Goal: Communication & Community: Answer question/provide support

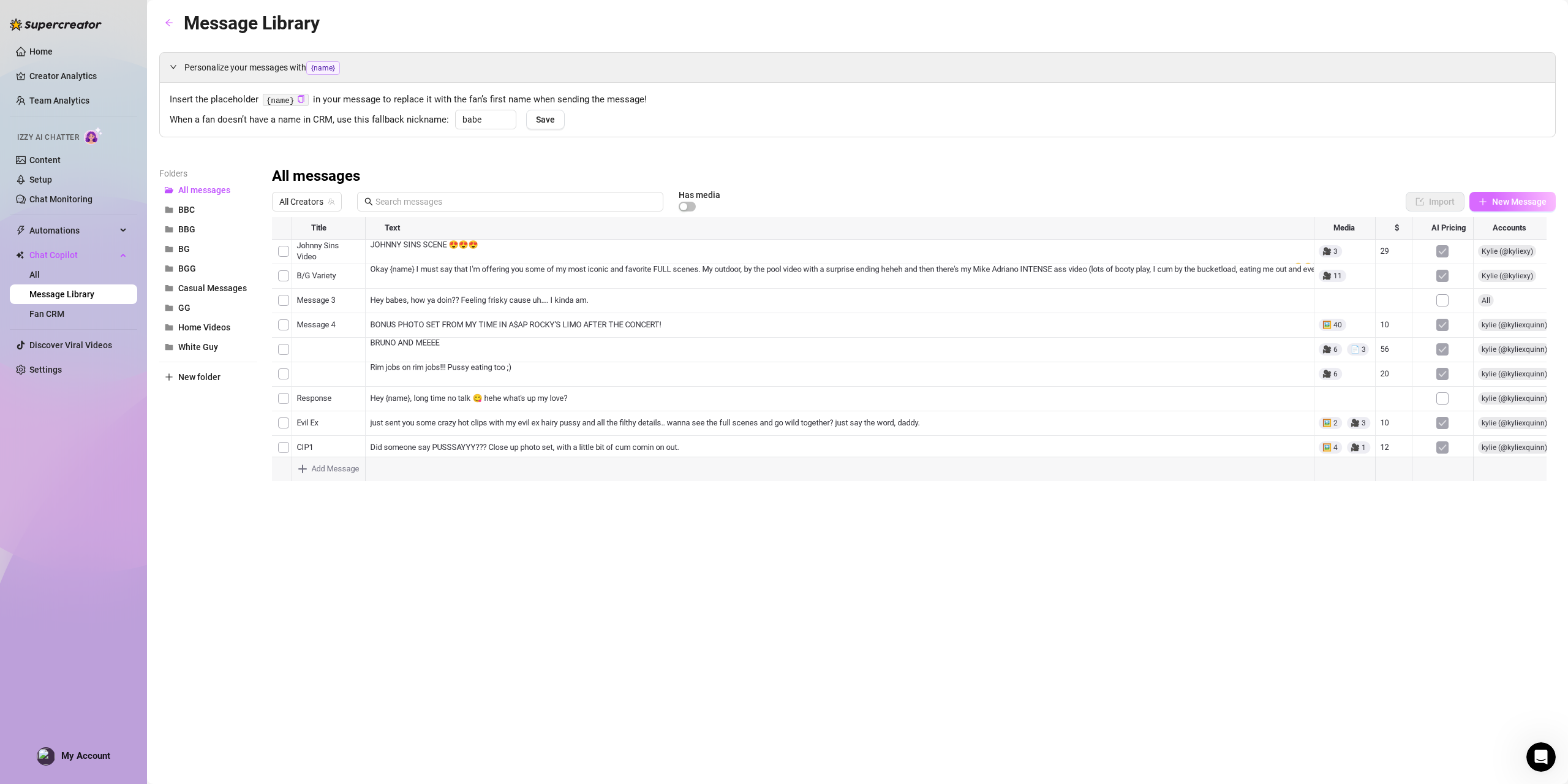
click at [1502, 197] on span "New Message" at bounding box center [1519, 202] width 54 height 10
type textarea "Type your message here..."
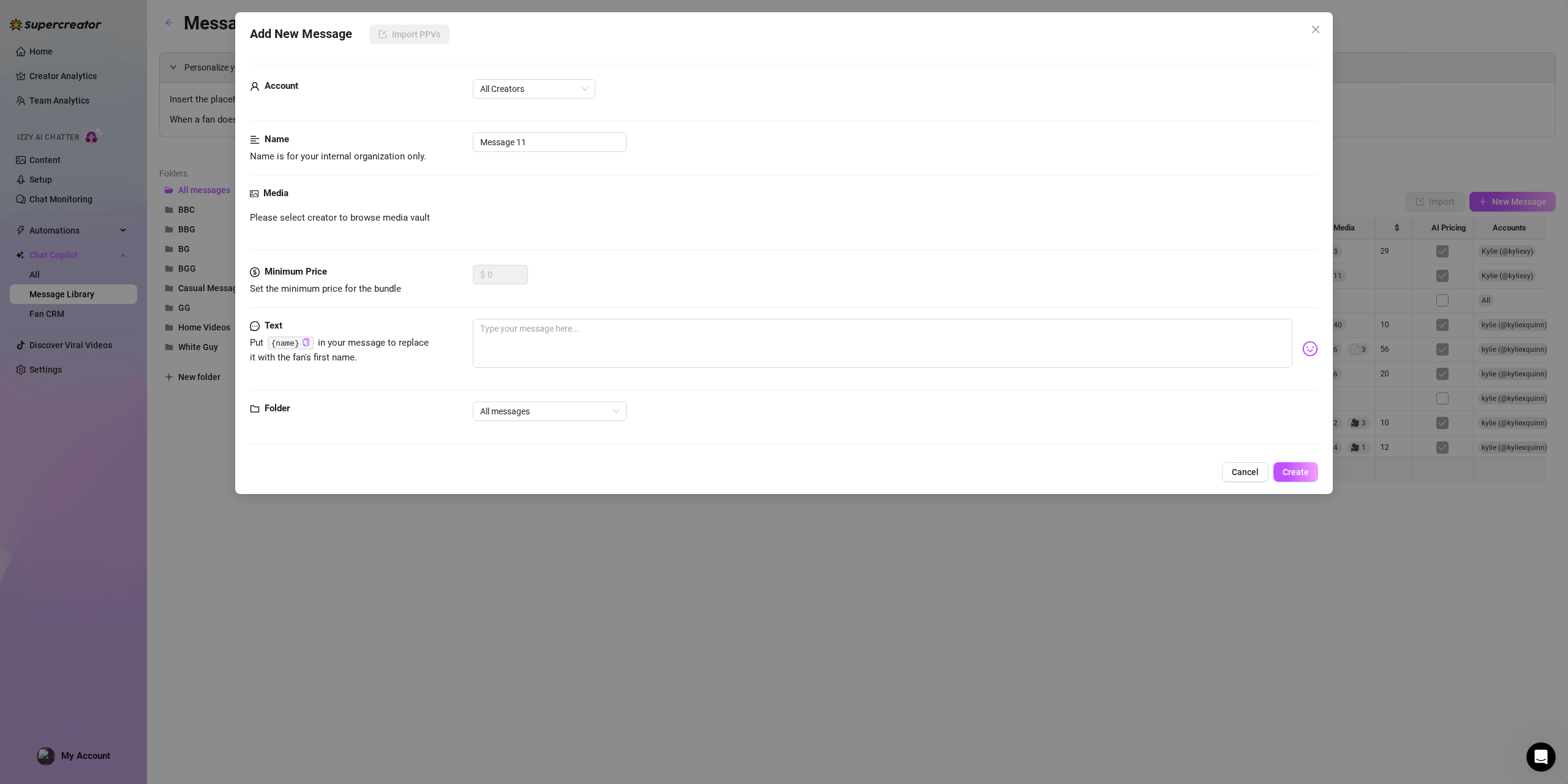
click at [256, 195] on icon "picture" at bounding box center [254, 193] width 9 height 9
click at [327, 215] on span "Please select creator to browse media vault" at bounding box center [339, 218] width 180 height 15
click at [467, 220] on div "Please select creator to browse media vault" at bounding box center [784, 218] width 1068 height 15
drag, startPoint x: 773, startPoint y: 210, endPoint x: 824, endPoint y: 210, distance: 51.0
click at [774, 211] on div "Please select creator to browse media vault" at bounding box center [784, 218] width 1068 height 15
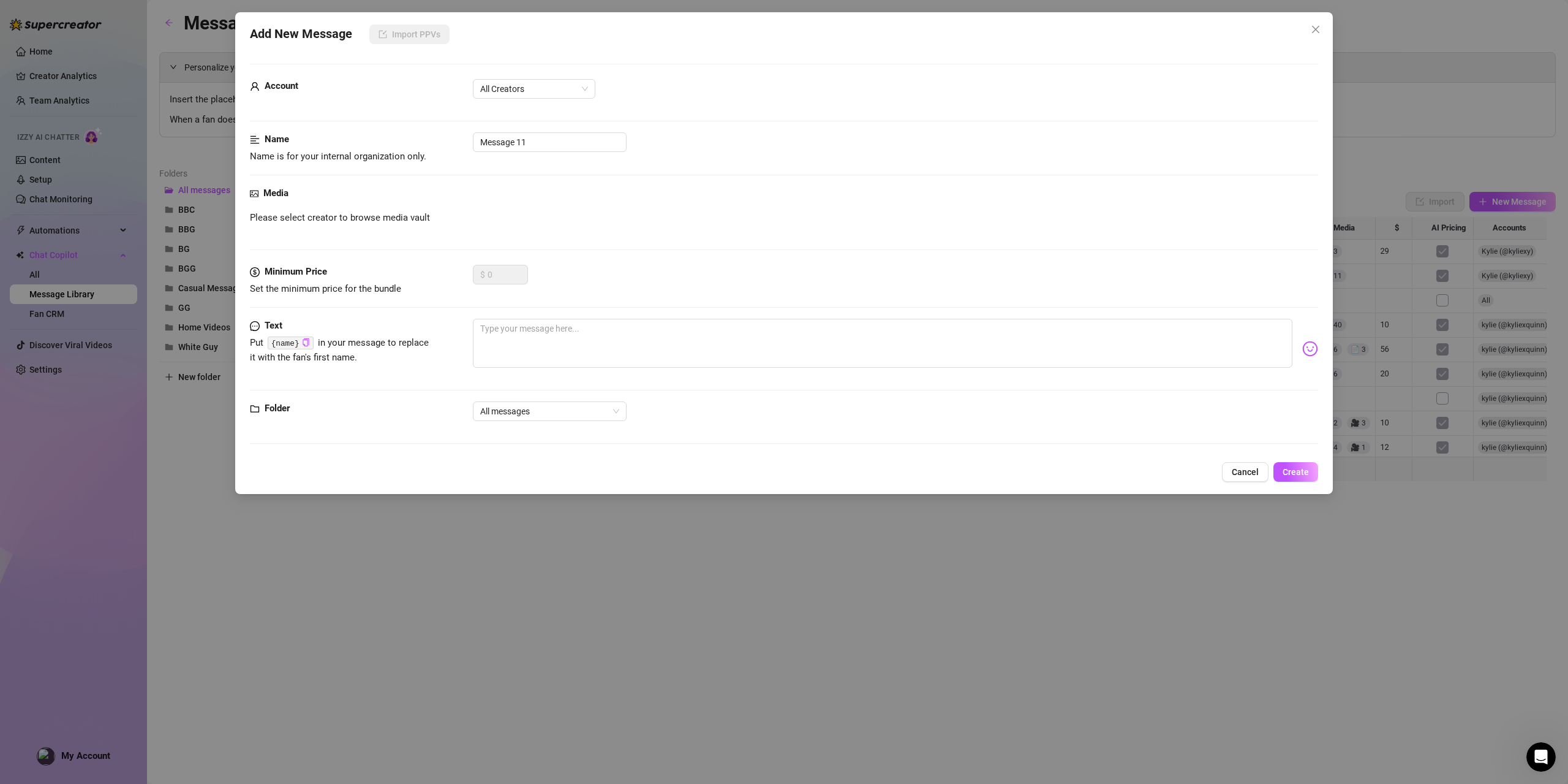
click at [868, 211] on div "Please select creator to browse media vault" at bounding box center [784, 218] width 1068 height 15
drag, startPoint x: 672, startPoint y: 197, endPoint x: 651, endPoint y: 196, distance: 21.0
click at [651, 196] on div "Media" at bounding box center [784, 193] width 1068 height 15
drag, startPoint x: 451, startPoint y: 203, endPoint x: 433, endPoint y: 202, distance: 18.0
click at [447, 203] on div "Media Please select creator to browse media vault" at bounding box center [784, 225] width 1068 height 79
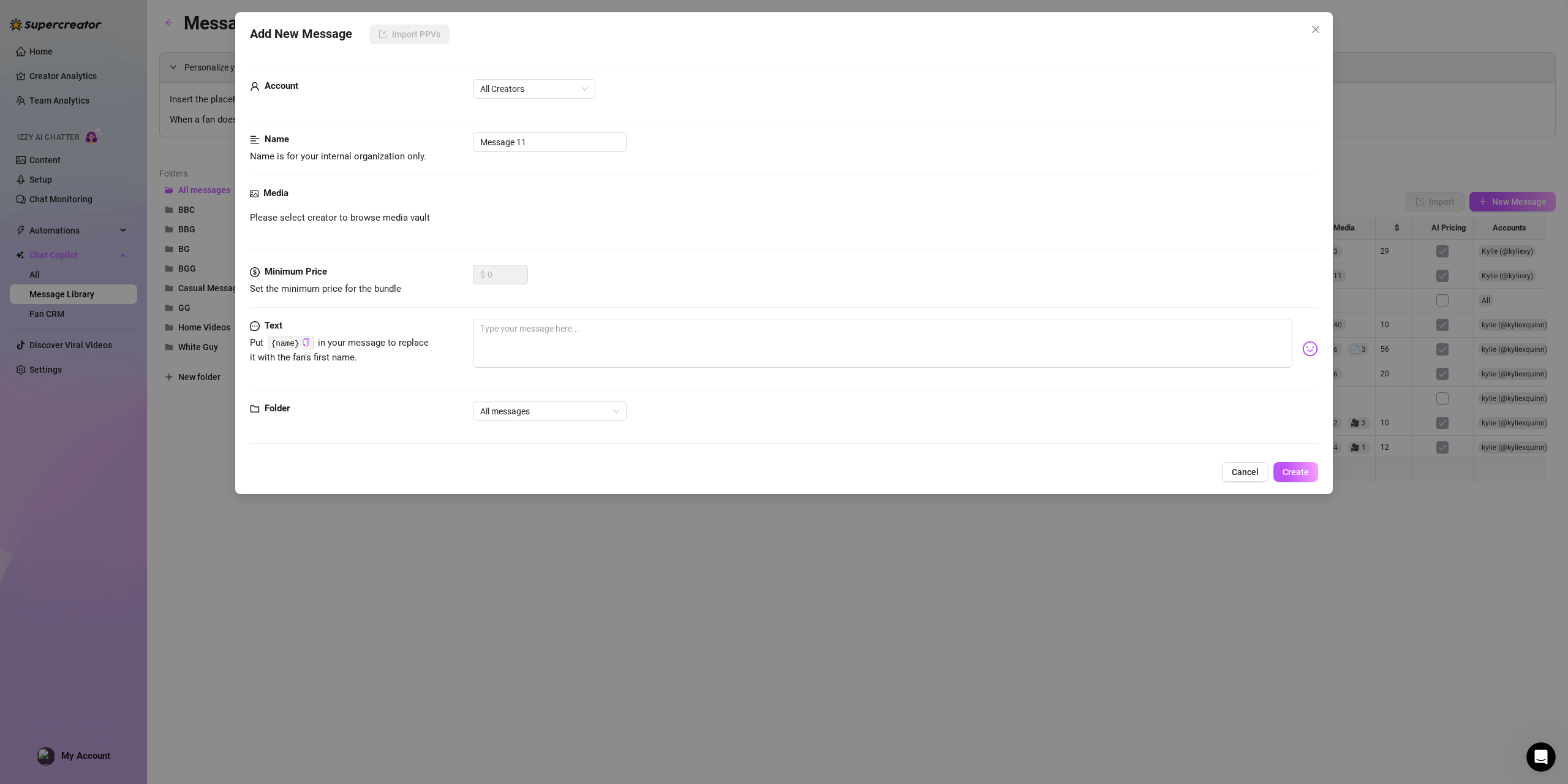
click at [377, 206] on div "Media Please select creator to browse media vault" at bounding box center [784, 225] width 1068 height 79
click at [422, 215] on span "Please select creator to browse media vault" at bounding box center [339, 218] width 180 height 15
click at [458, 215] on div "Please select creator to browse media vault" at bounding box center [784, 218] width 1068 height 15
click at [344, 213] on span "Please select creator to browse media vault" at bounding box center [339, 218] width 180 height 15
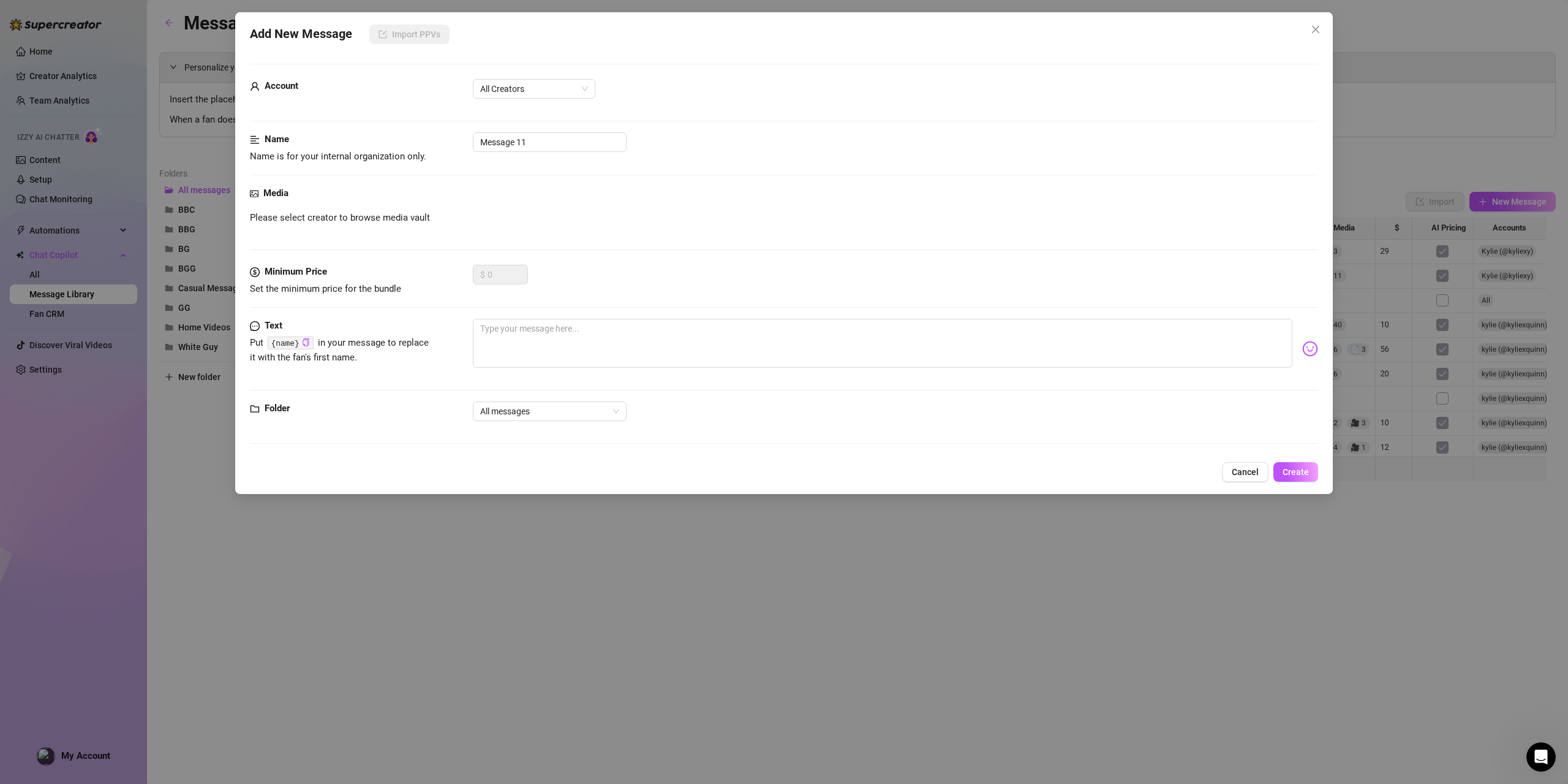
click at [411, 221] on span "Please select creator to browse media vault" at bounding box center [339, 218] width 180 height 15
drag, startPoint x: 446, startPoint y: 216, endPoint x: 251, endPoint y: 203, distance: 195.4
click at [251, 203] on div "Media Please select creator to browse media vault" at bounding box center [784, 225] width 1068 height 79
click at [357, 199] on div "Media" at bounding box center [784, 193] width 1068 height 15
click at [559, 89] on span "All Creators" at bounding box center [534, 89] width 108 height 19
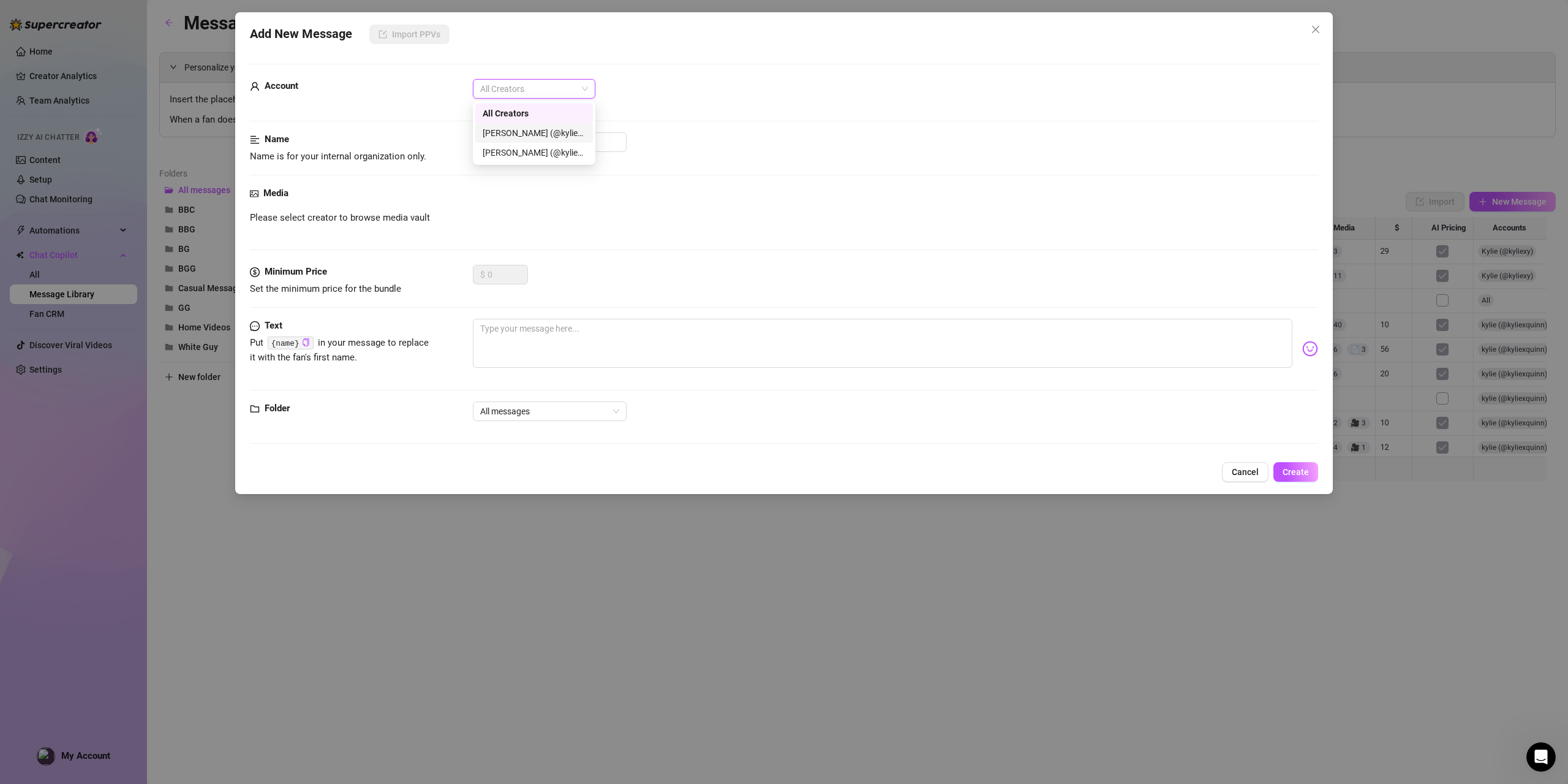
click at [562, 131] on div "[PERSON_NAME] (@kyliexquinn)" at bounding box center [534, 132] width 103 height 13
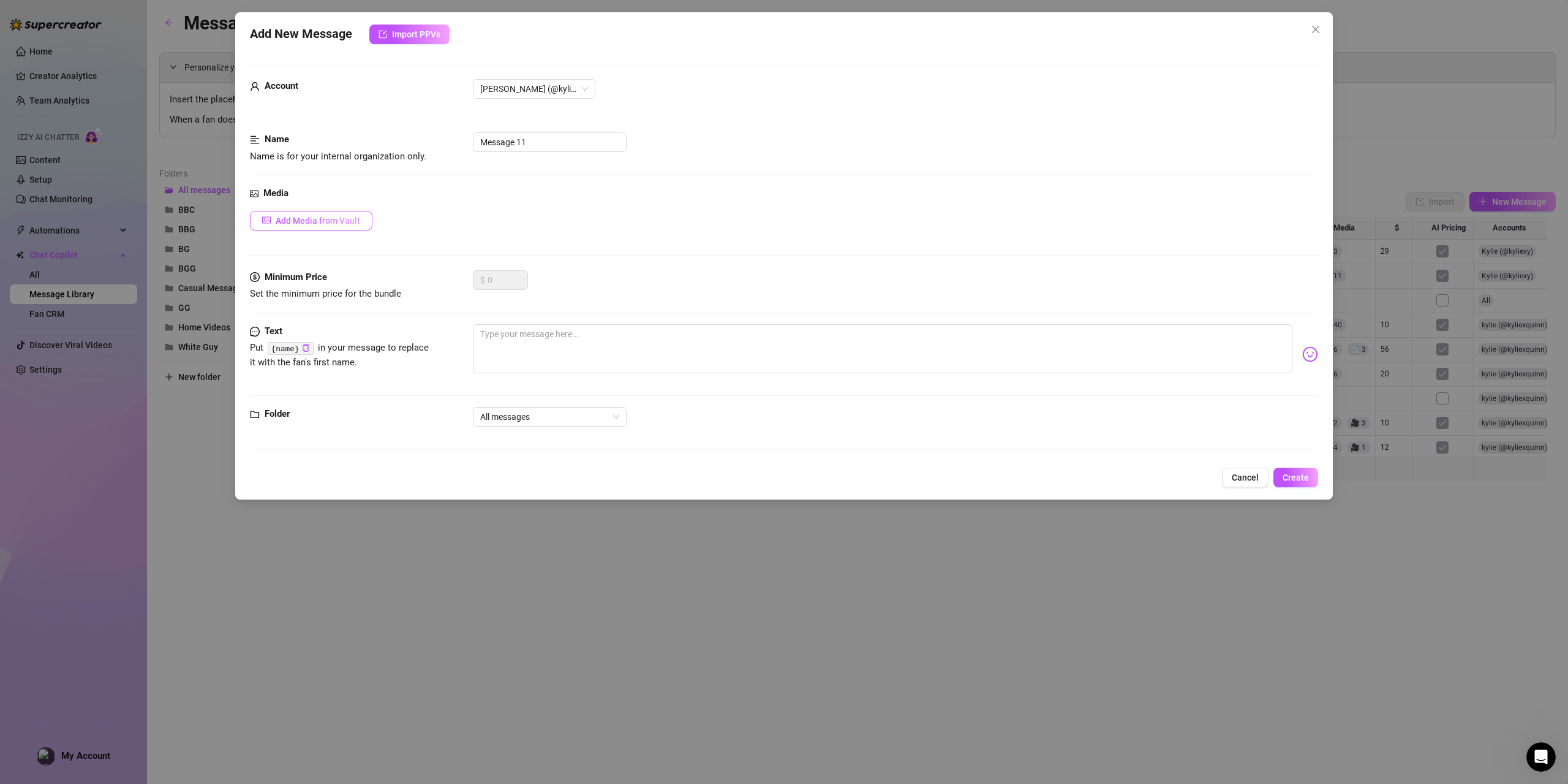
click at [324, 217] on span "Add Media from Vault" at bounding box center [317, 220] width 85 height 10
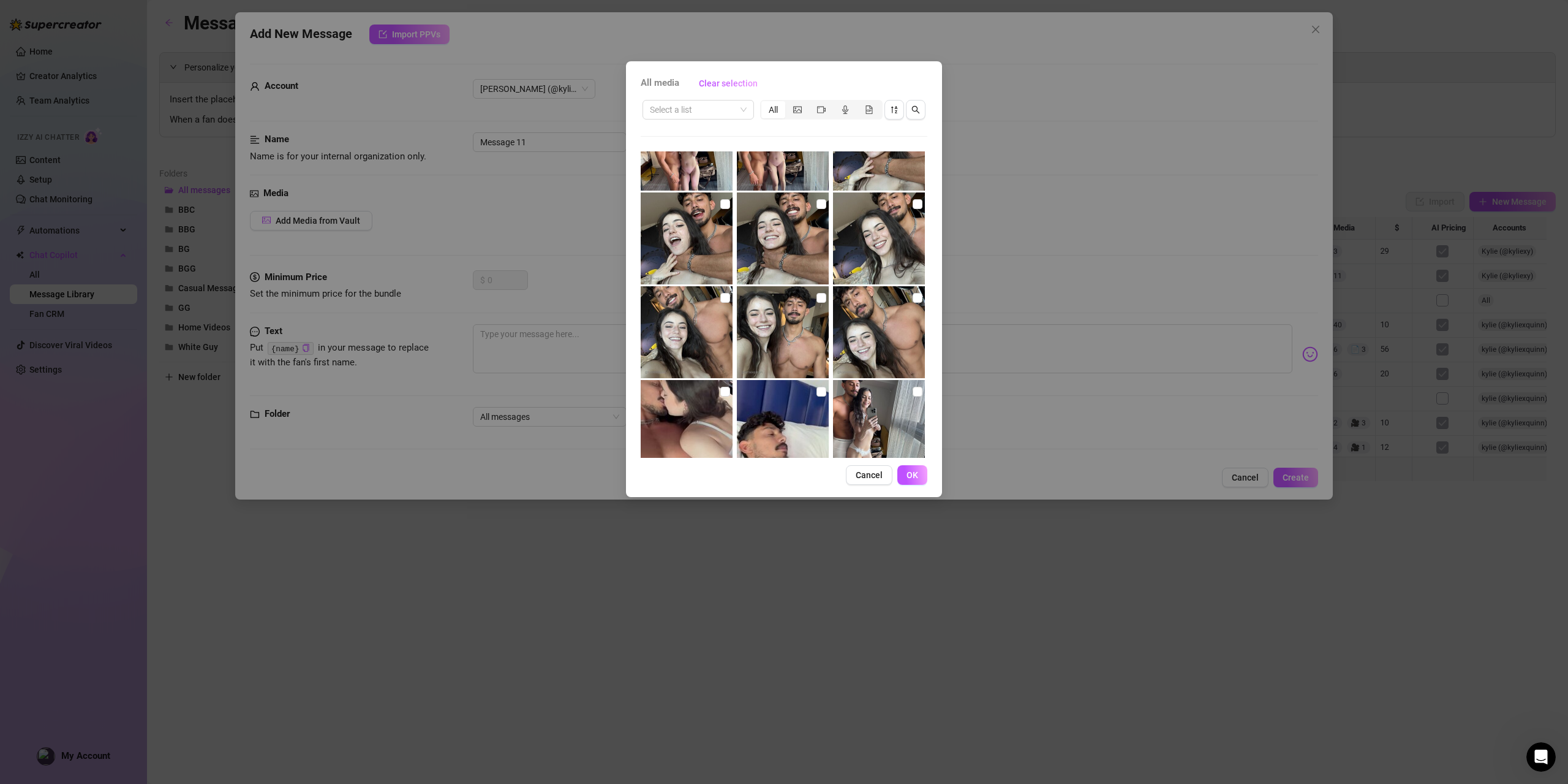
scroll to position [2712, 0]
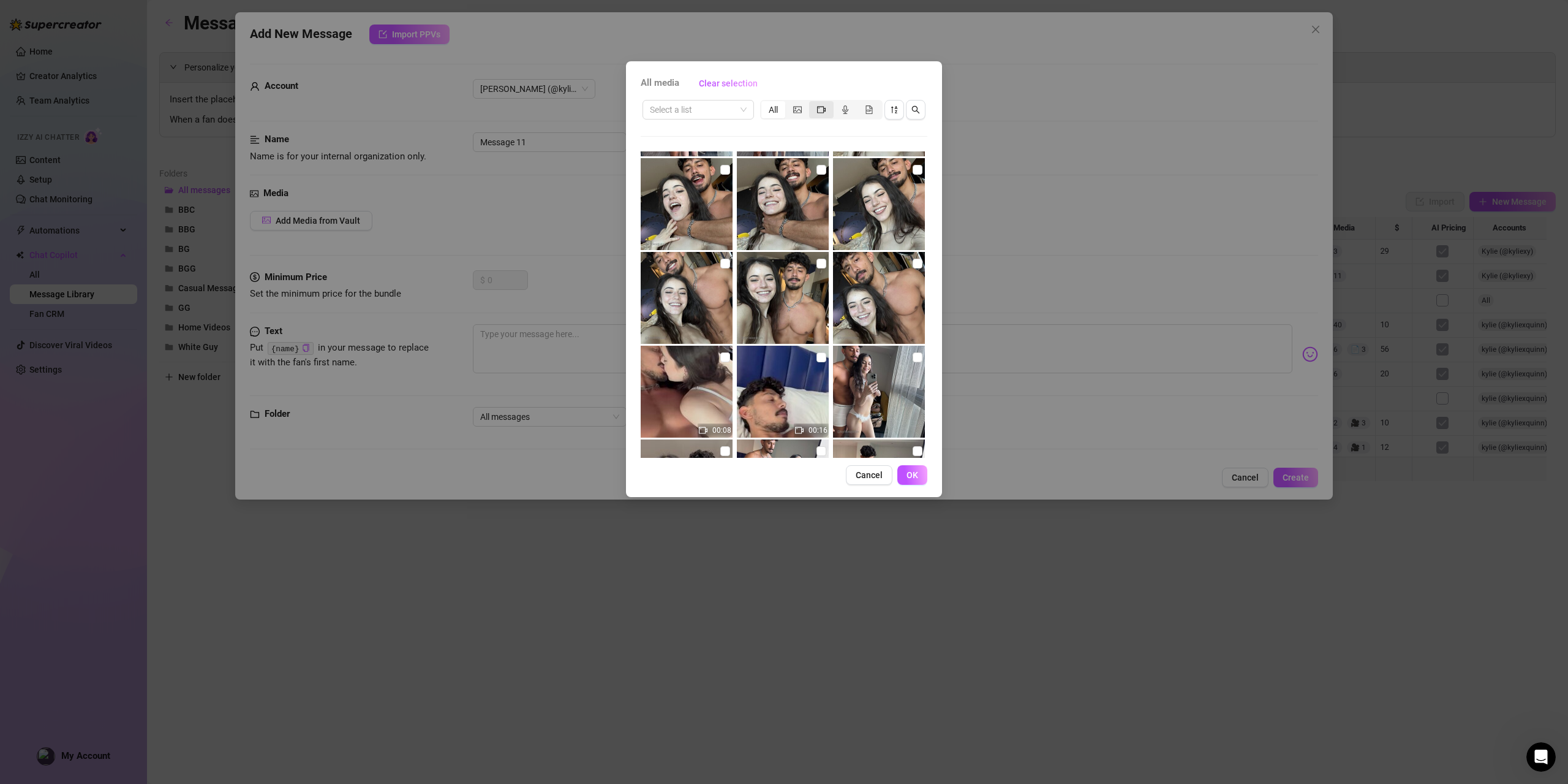
click at [828, 111] on div "segmented control" at bounding box center [821, 110] width 24 height 17
click at [812, 103] on input "segmented control" at bounding box center [812, 103] width 0 height 0
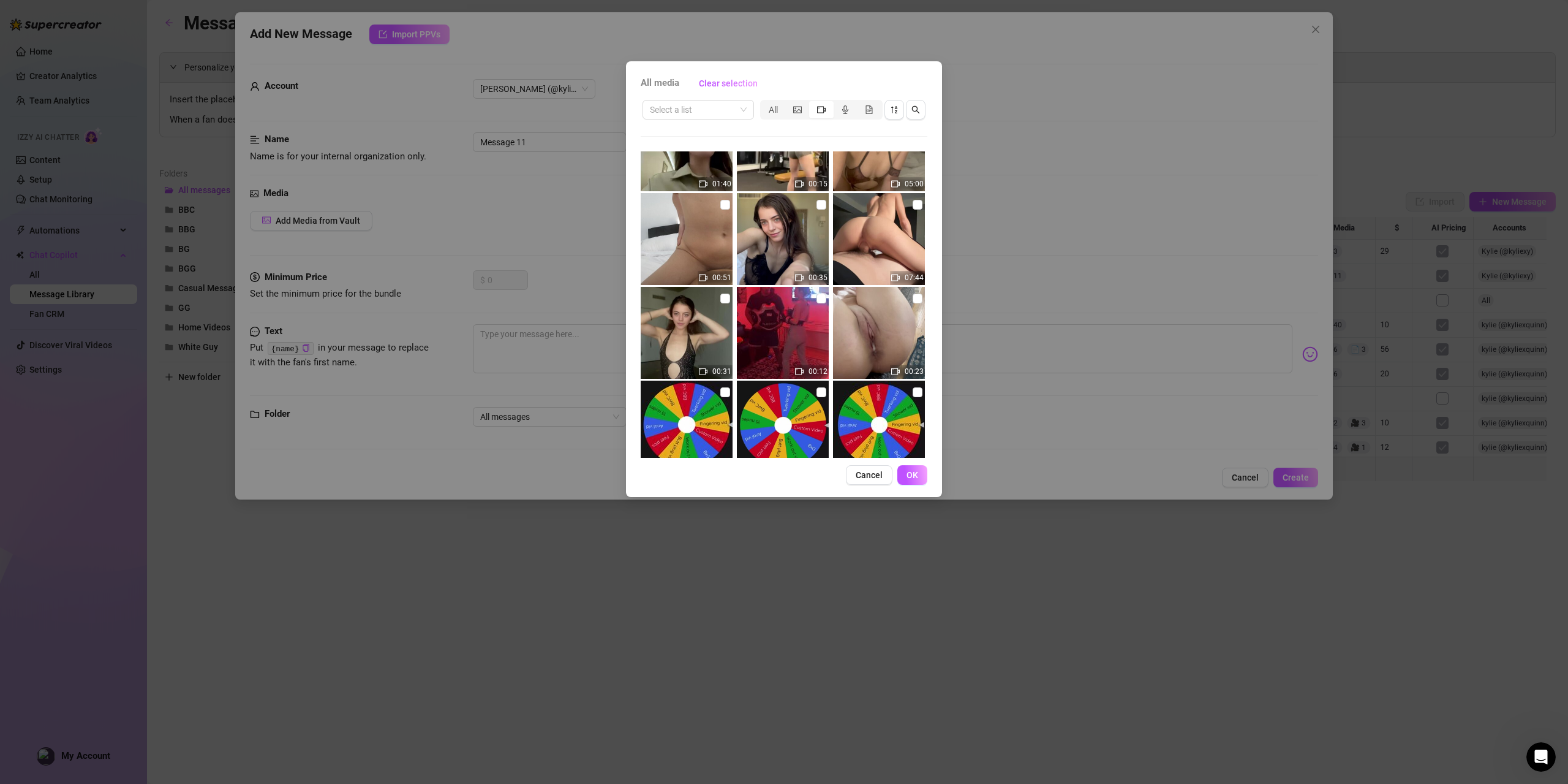
scroll to position [6463, 0]
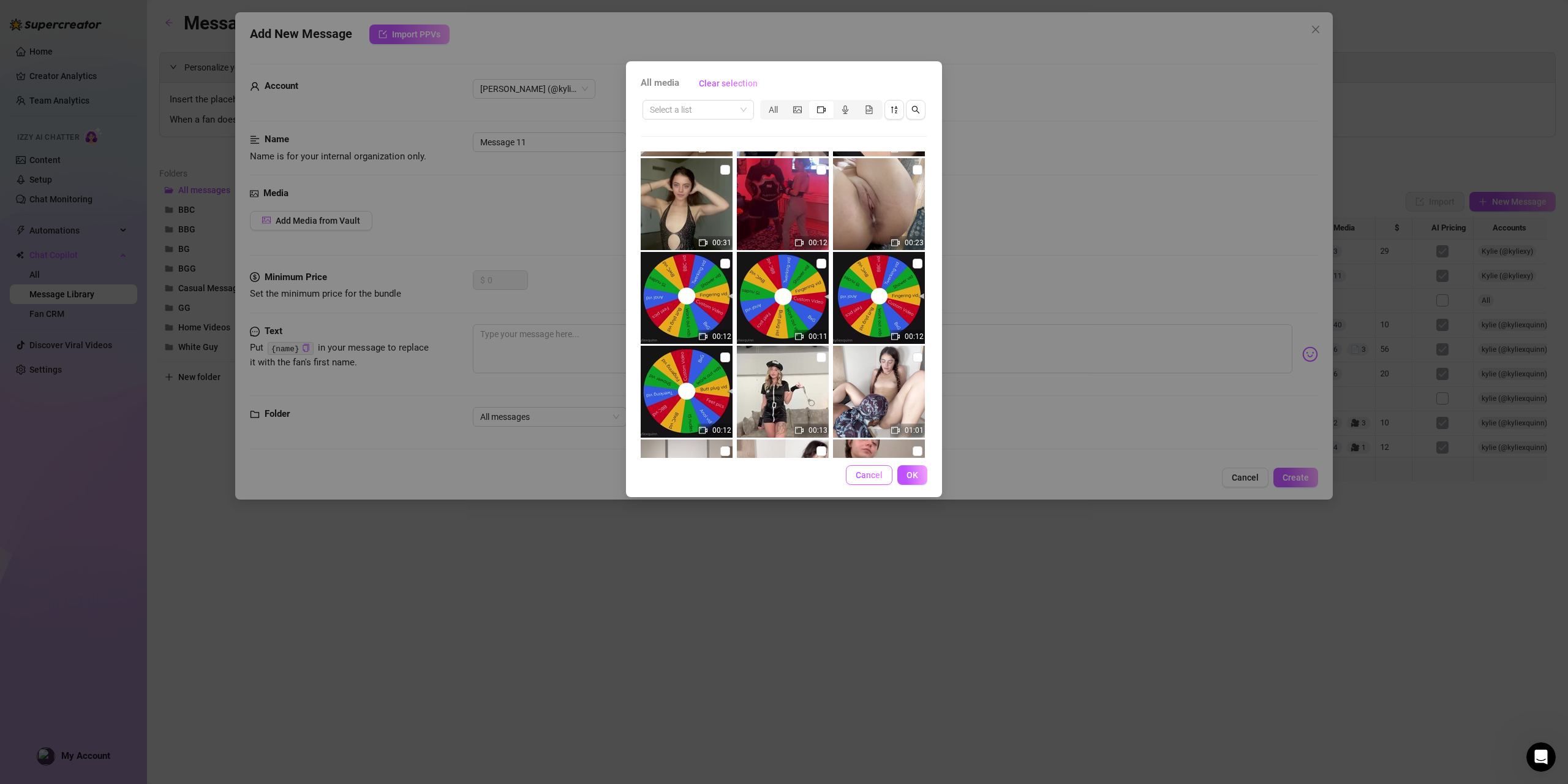
click at [869, 471] on span "Cancel" at bounding box center [869, 475] width 27 height 10
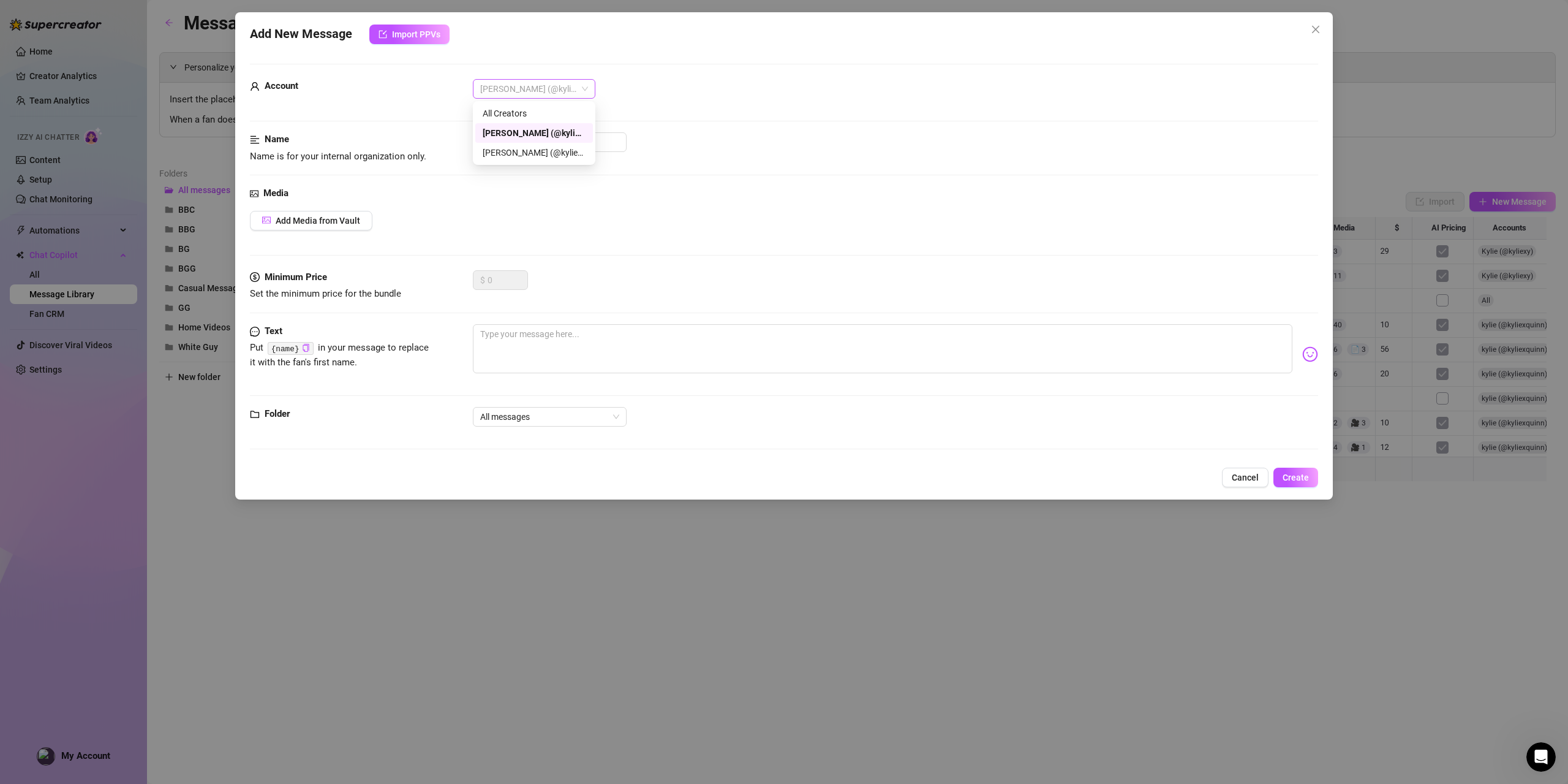
click at [537, 88] on span "[PERSON_NAME] (@kyliexquinn)" at bounding box center [534, 89] width 108 height 19
click at [528, 148] on div "[PERSON_NAME] (@kyliexy)" at bounding box center [534, 152] width 103 height 13
click at [344, 216] on span "Add Media from Vault" at bounding box center [317, 220] width 85 height 10
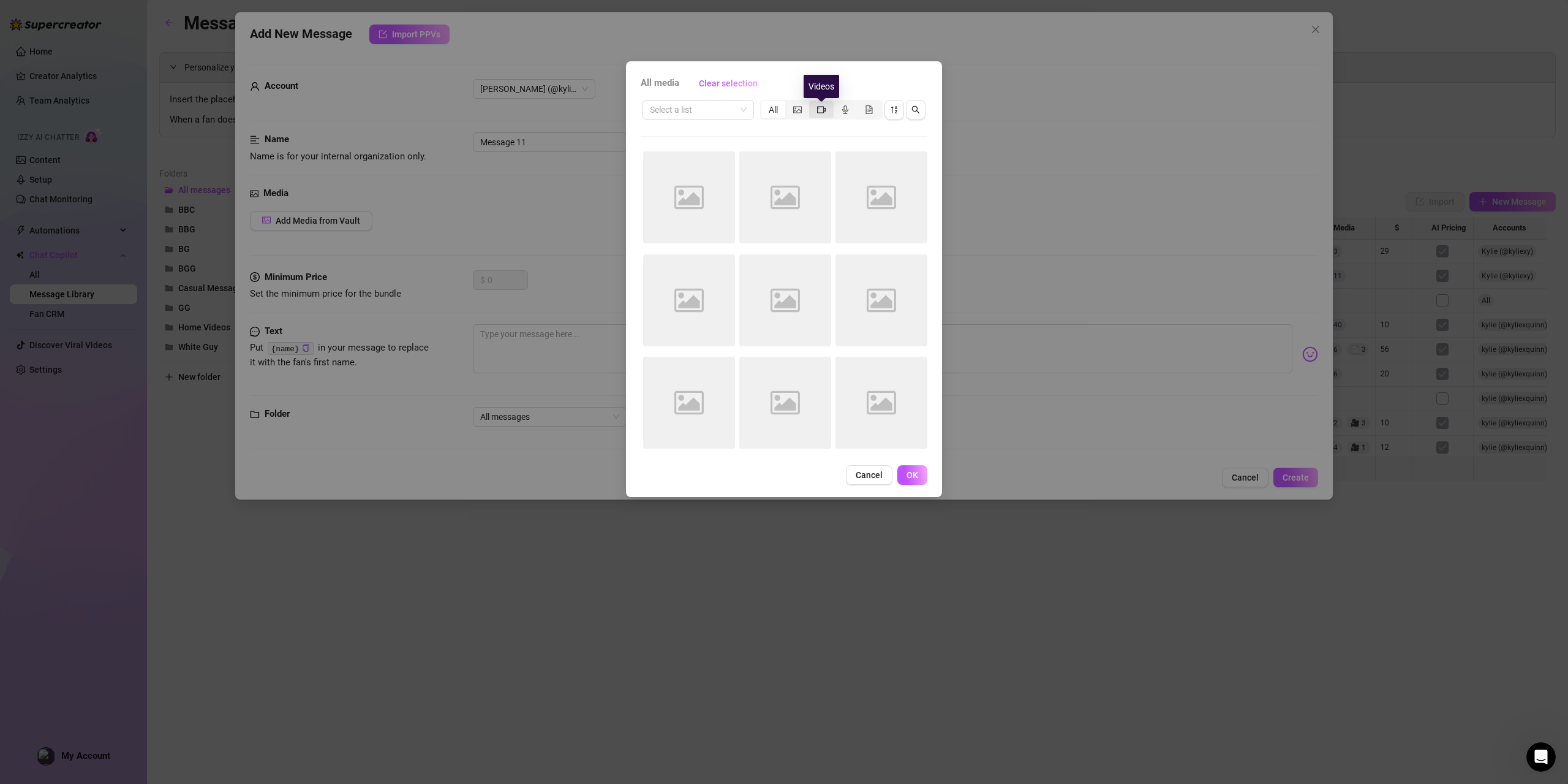
click at [823, 113] on icon "video-camera" at bounding box center [821, 109] width 9 height 7
click at [812, 103] on input "segmented control" at bounding box center [812, 103] width 0 height 0
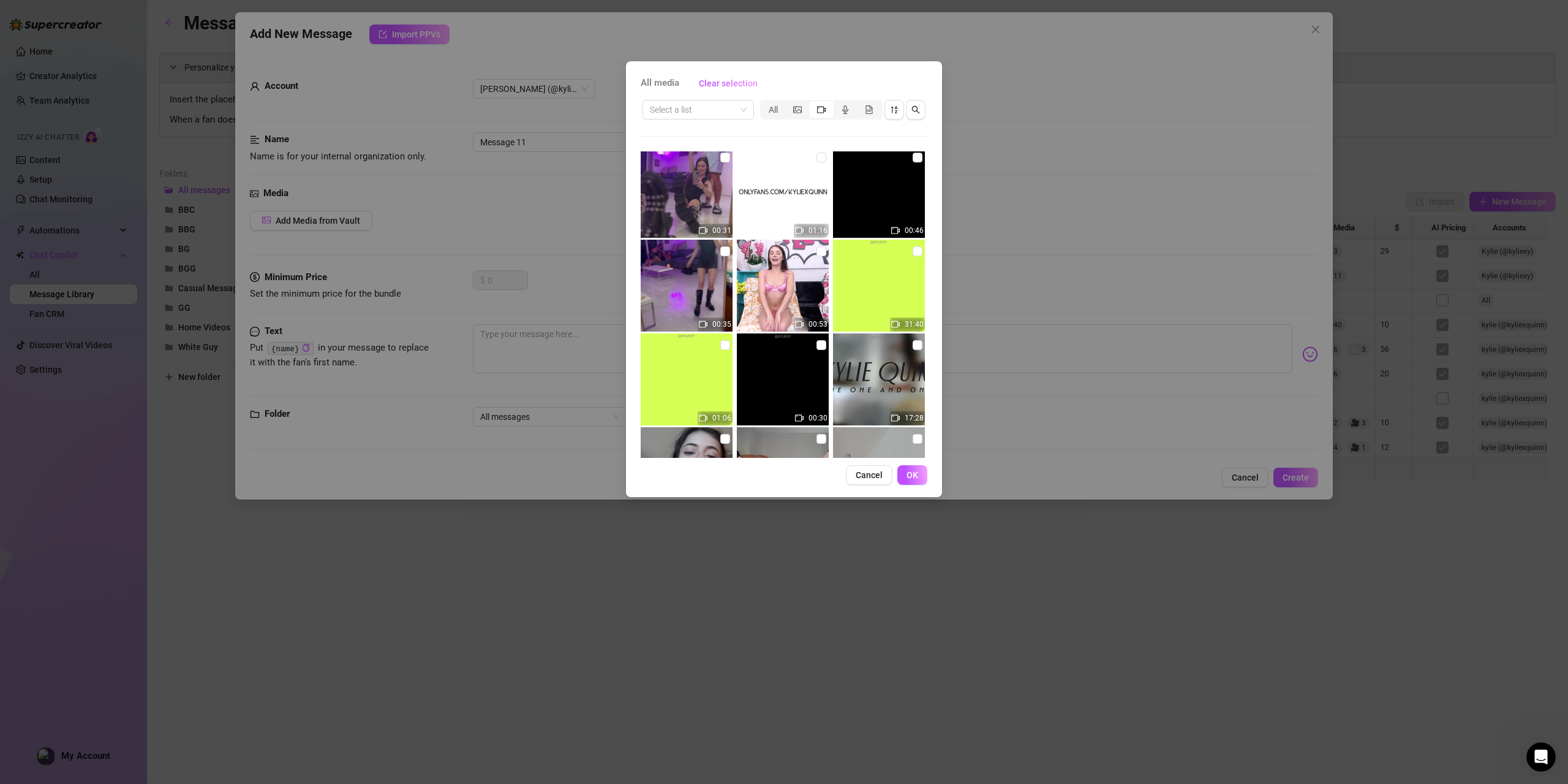
scroll to position [0, 0]
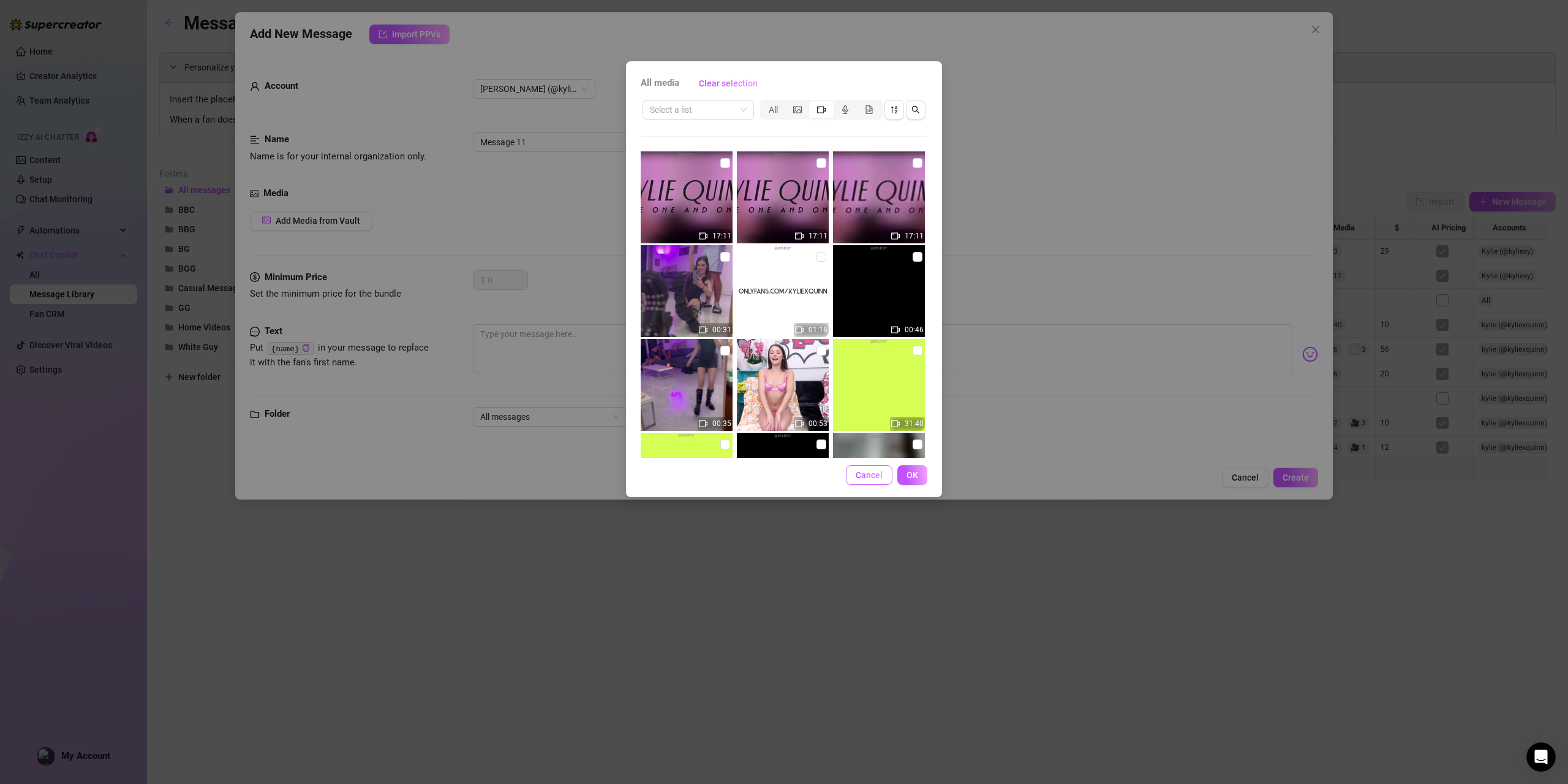
click at [871, 482] on button "Cancel" at bounding box center [869, 474] width 47 height 19
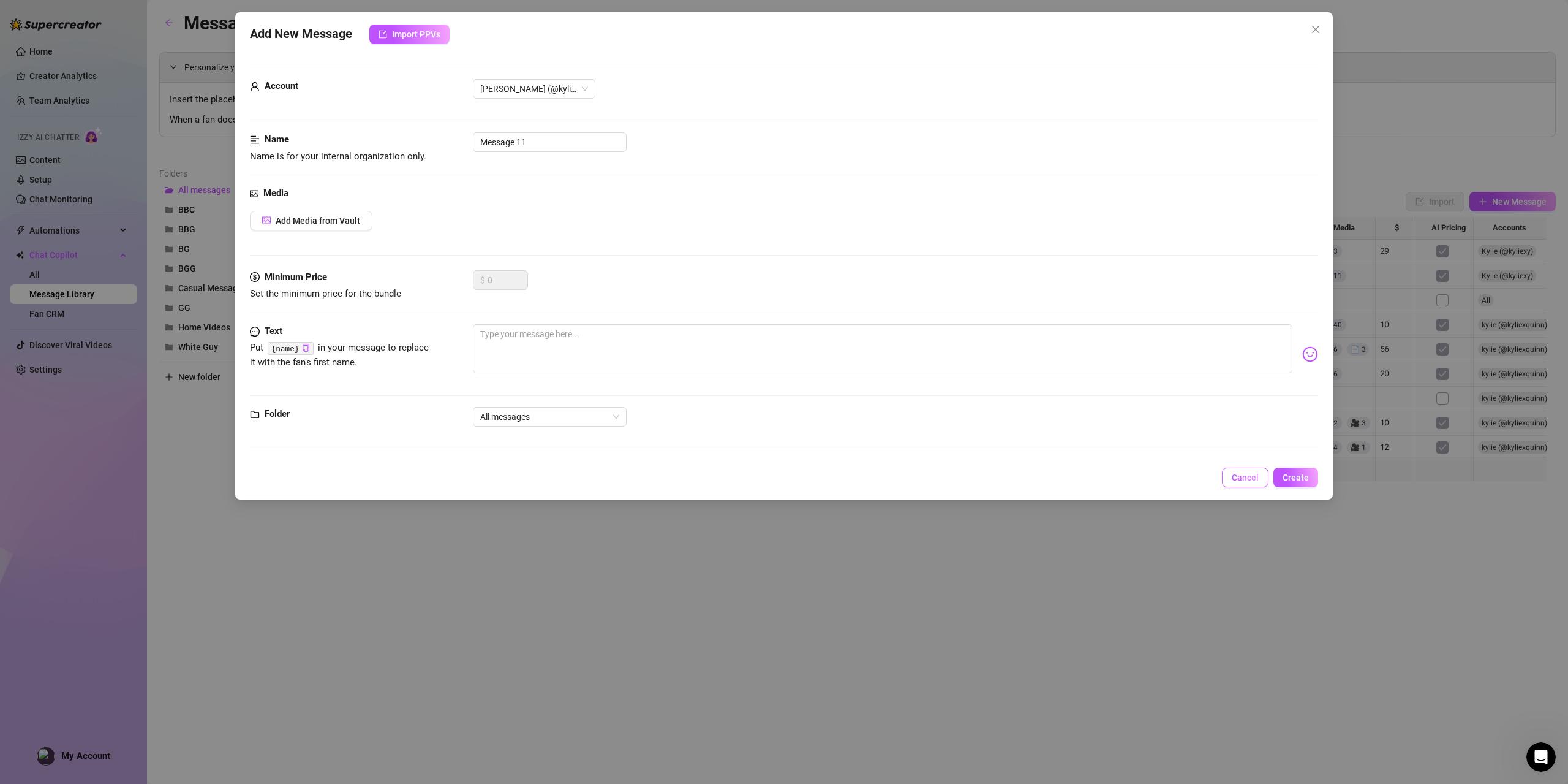
click at [1239, 475] on span "Cancel" at bounding box center [1245, 477] width 27 height 10
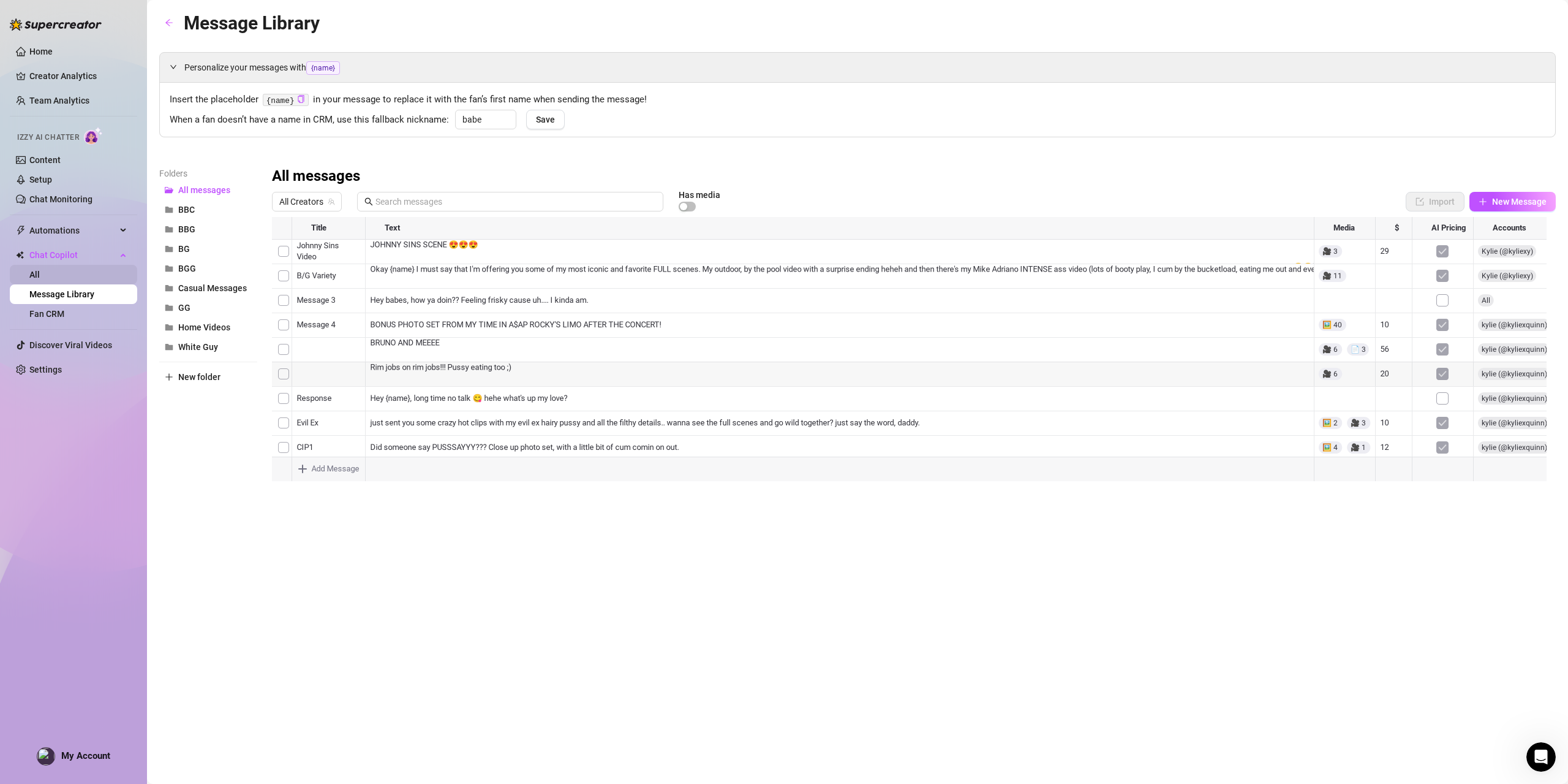
click at [36, 273] on link "All" at bounding box center [34, 274] width 10 height 10
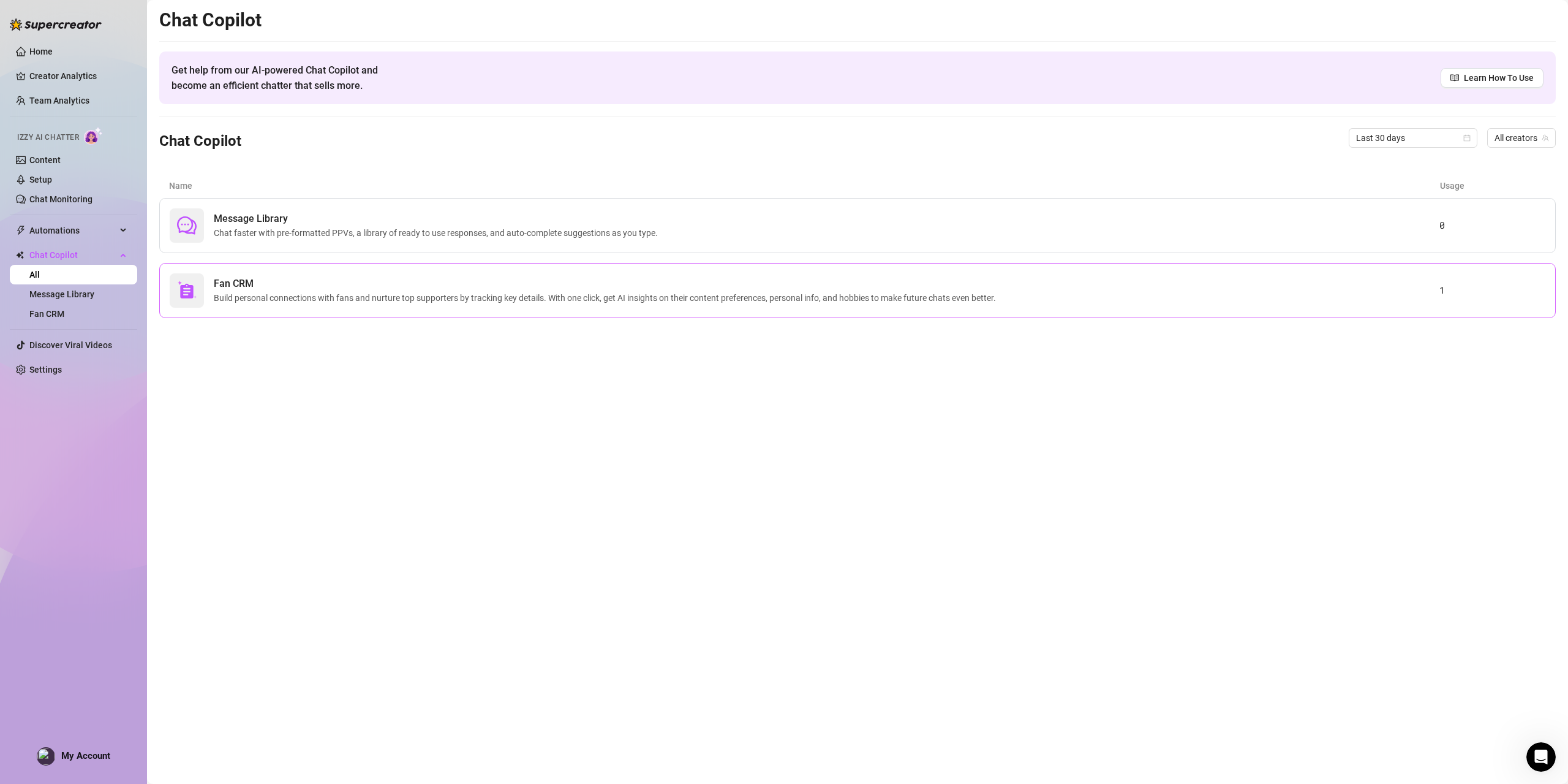
click at [510, 294] on span "Build personal connections with fans and nurture top supporters by tracking key…" at bounding box center [607, 297] width 787 height 13
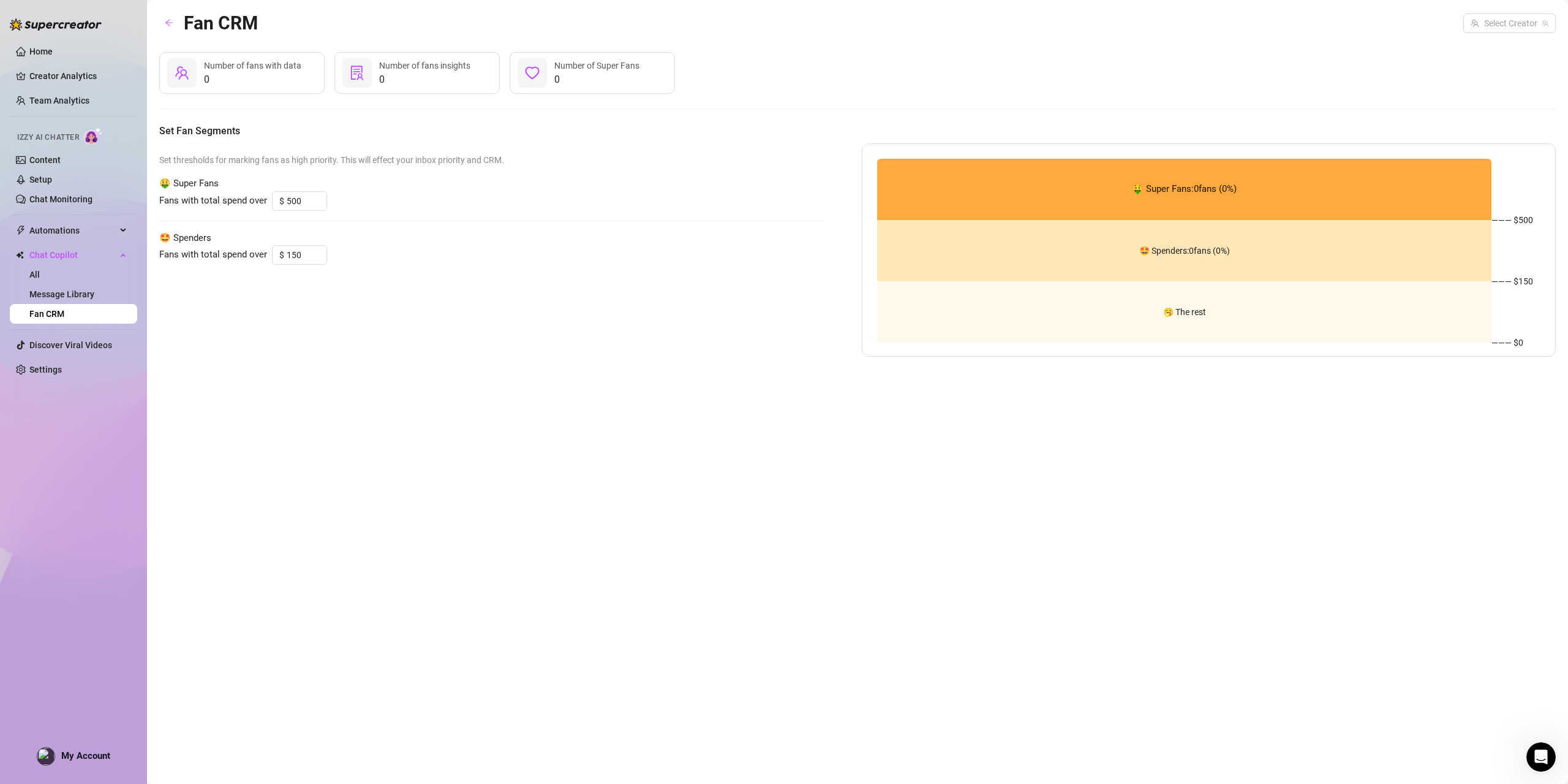
click at [614, 77] on span "0" at bounding box center [596, 79] width 85 height 15
click at [40, 276] on link "All" at bounding box center [34, 274] width 10 height 10
